Goal: Entertainment & Leisure: Consume media (video, audio)

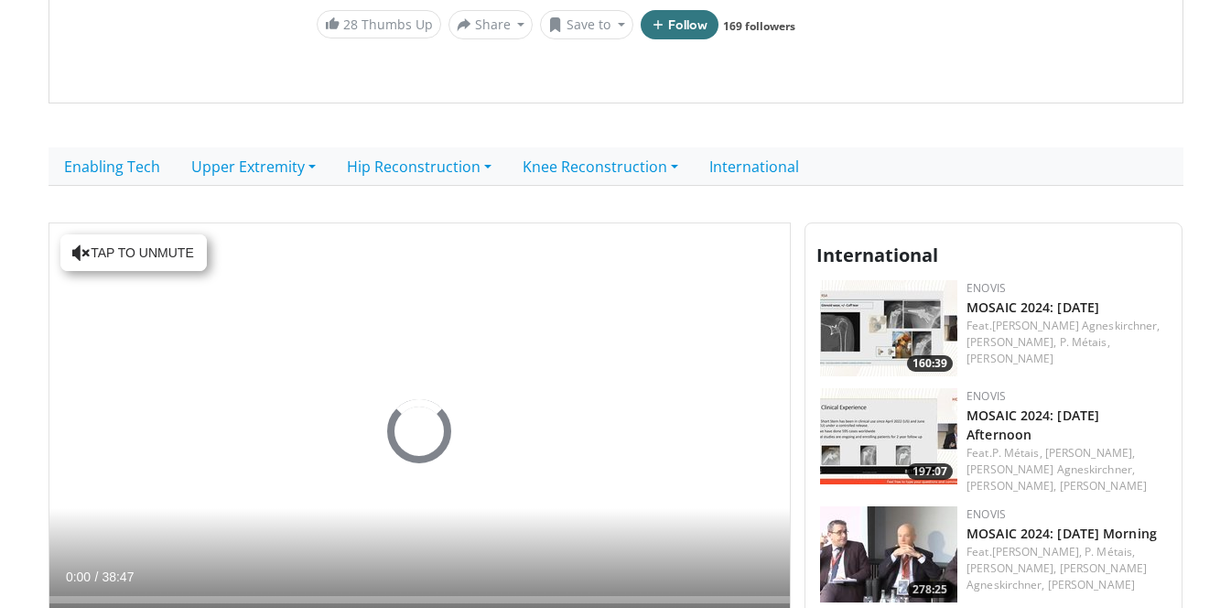
scroll to position [415, 0]
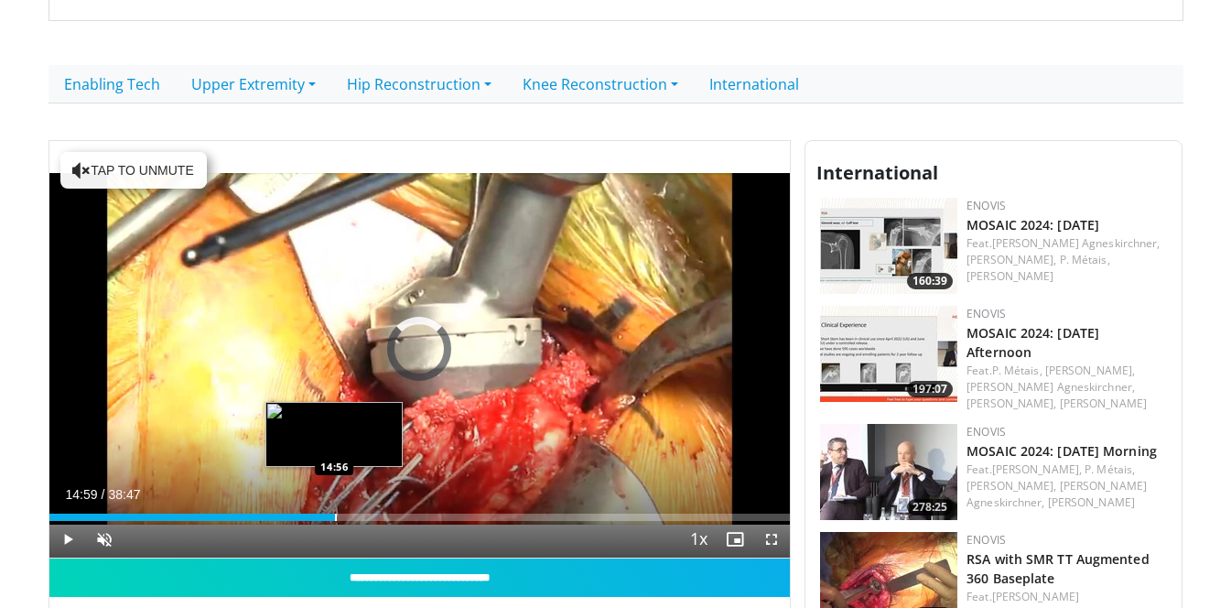
click at [335, 511] on div "Loaded : 1.70% 14:59 14:56" at bounding box center [419, 511] width 741 height 17
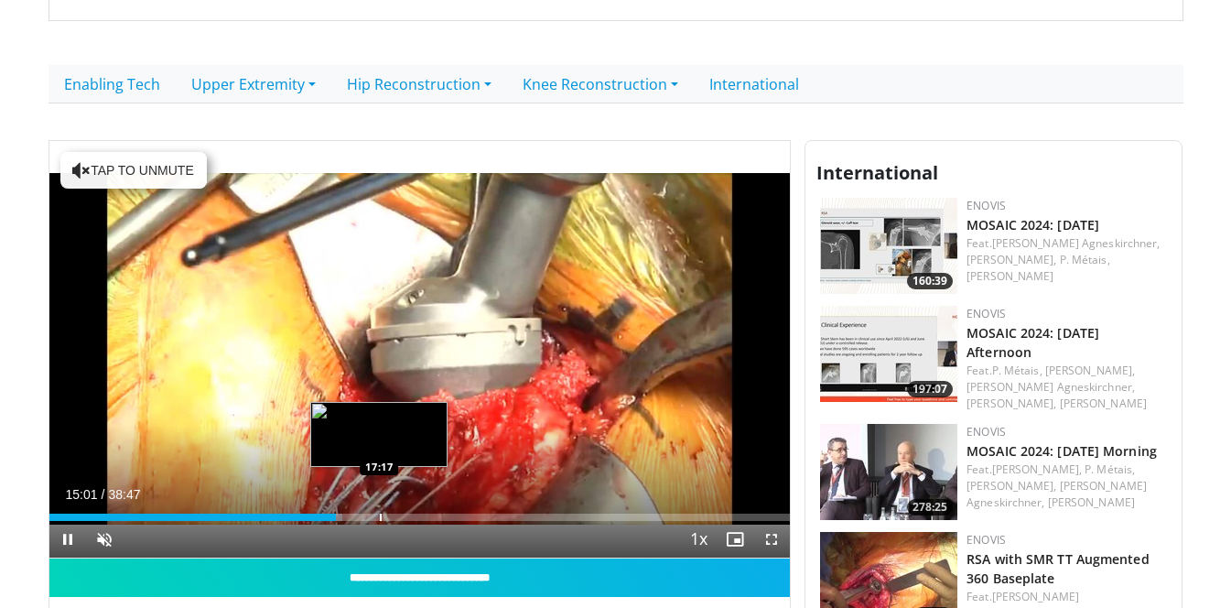
click at [380, 516] on div "Progress Bar" at bounding box center [381, 516] width 2 height 7
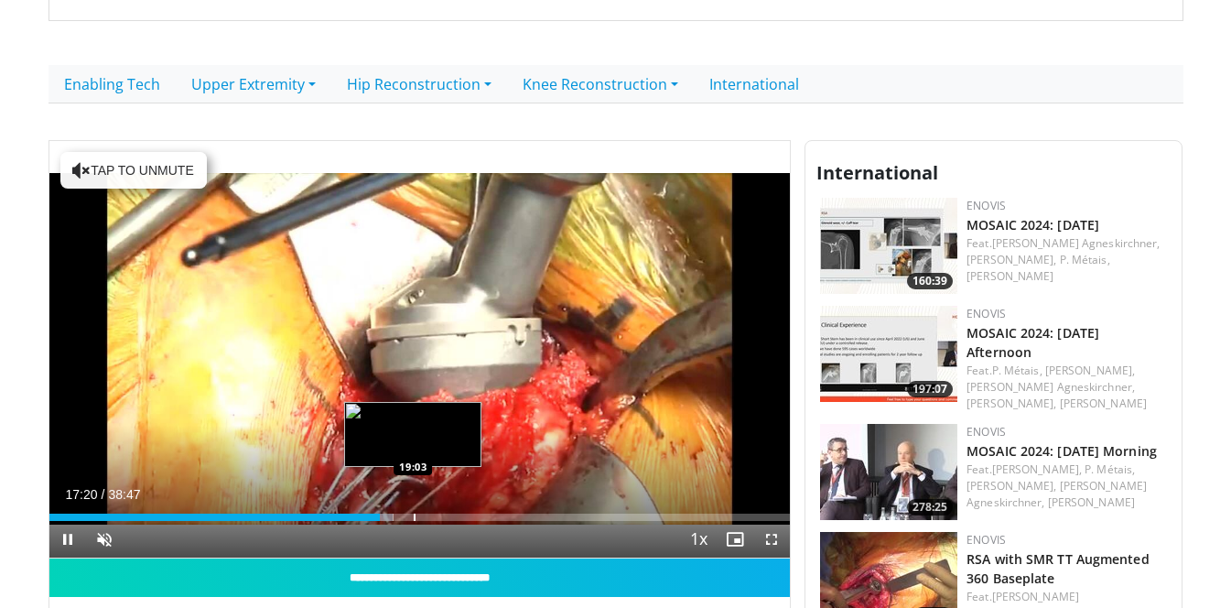
click at [414, 516] on div "Progress Bar" at bounding box center [415, 516] width 2 height 7
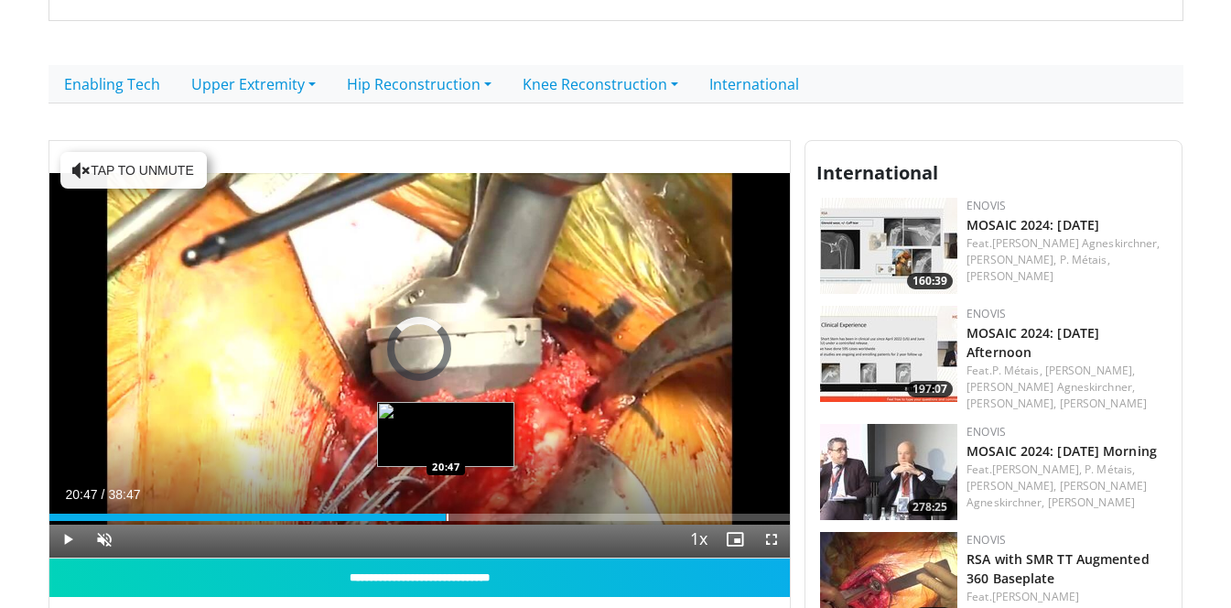
click at [446, 510] on div "Loaded : 49.46% 20:47 20:47" at bounding box center [419, 511] width 741 height 17
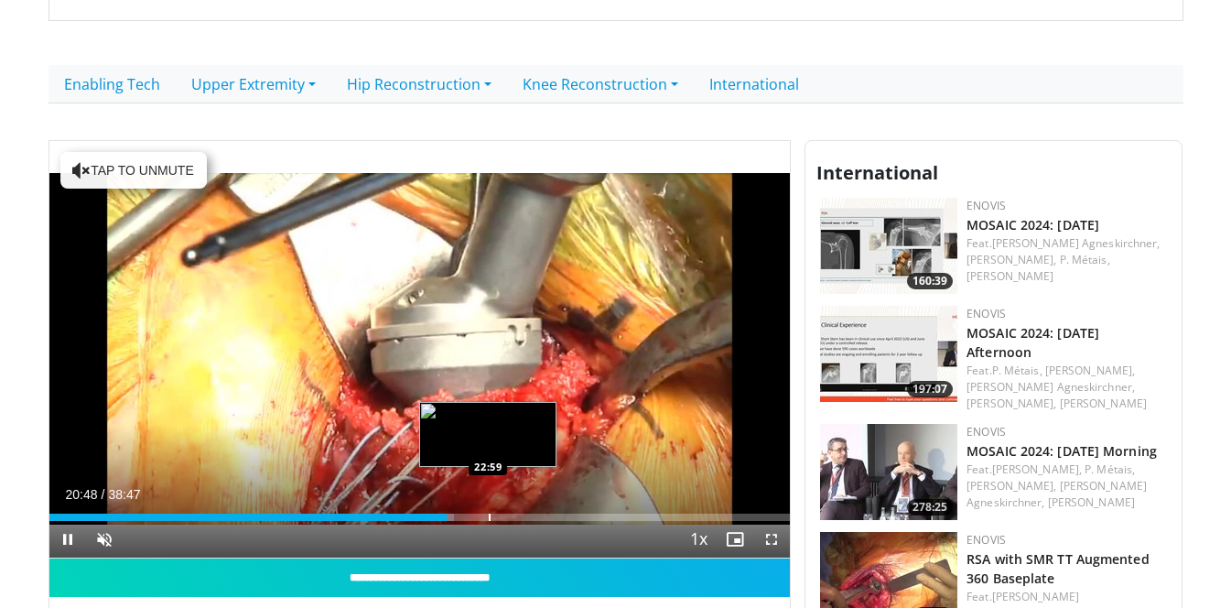
click at [489, 517] on div "Progress Bar" at bounding box center [490, 516] width 2 height 7
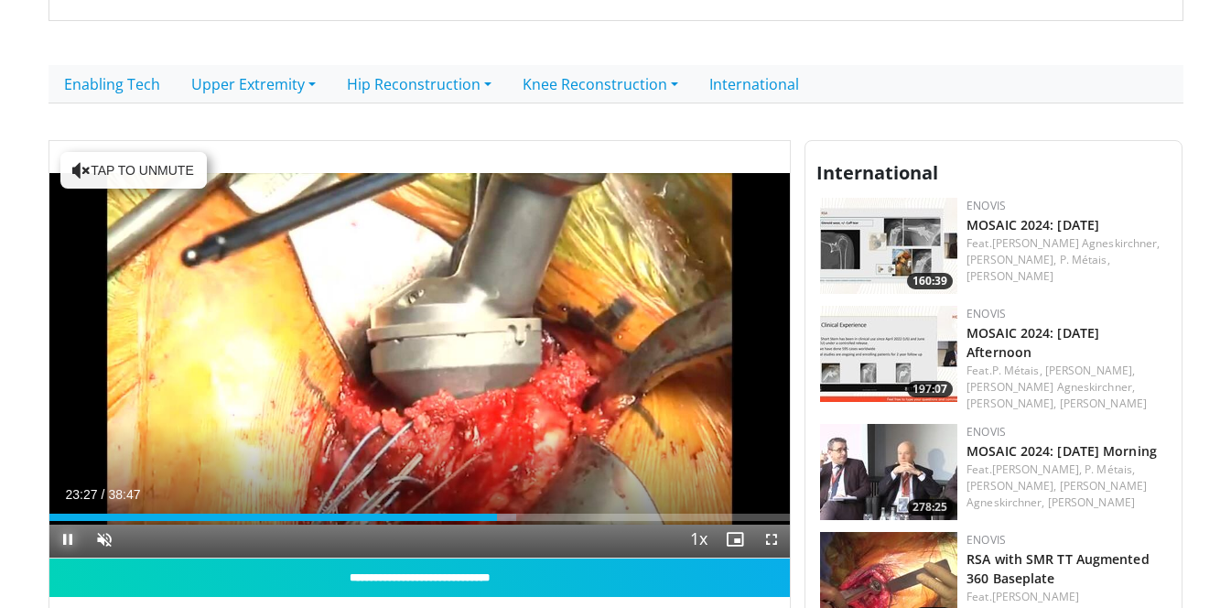
click at [66, 537] on span "Video Player" at bounding box center [67, 539] width 37 height 37
